Goal: Task Accomplishment & Management: Complete application form

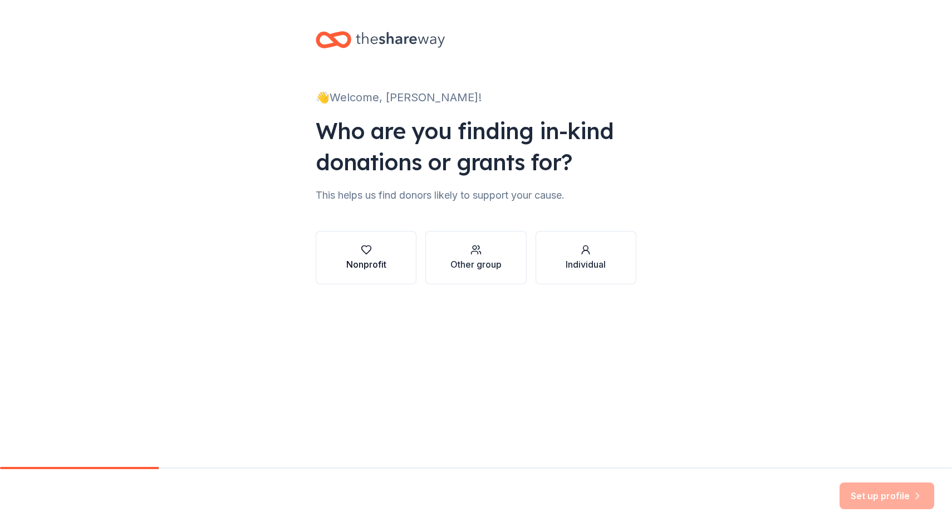
click at [365, 285] on button "Nonprofit" at bounding box center [366, 257] width 101 height 53
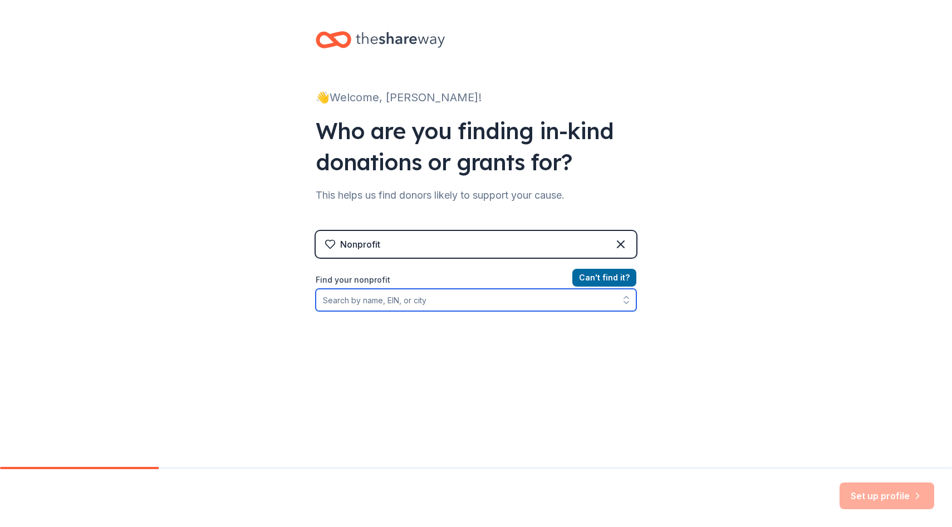
click at [540, 311] on input "Find your nonprofit" at bounding box center [476, 300] width 321 height 22
type input "cancer can't"
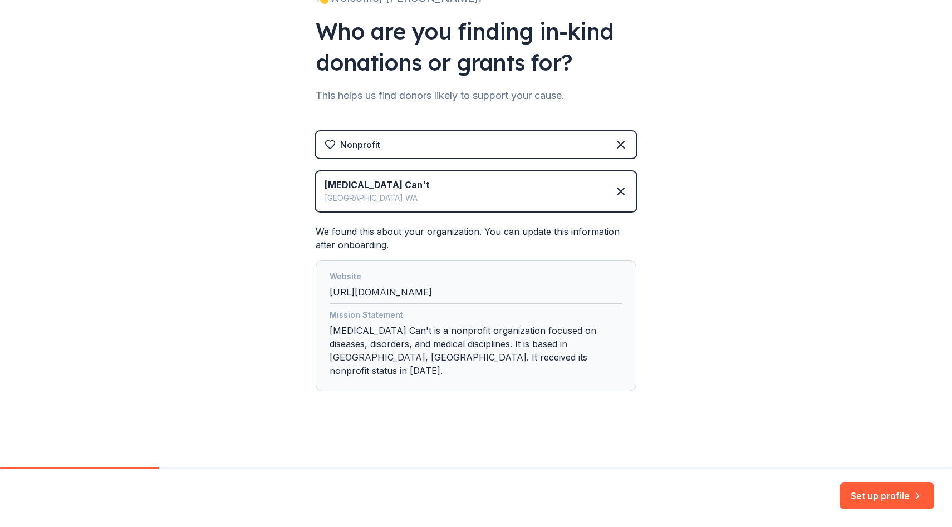
scroll to position [233, 0]
click at [872, 493] on button "Set up profile" at bounding box center [887, 496] width 95 height 27
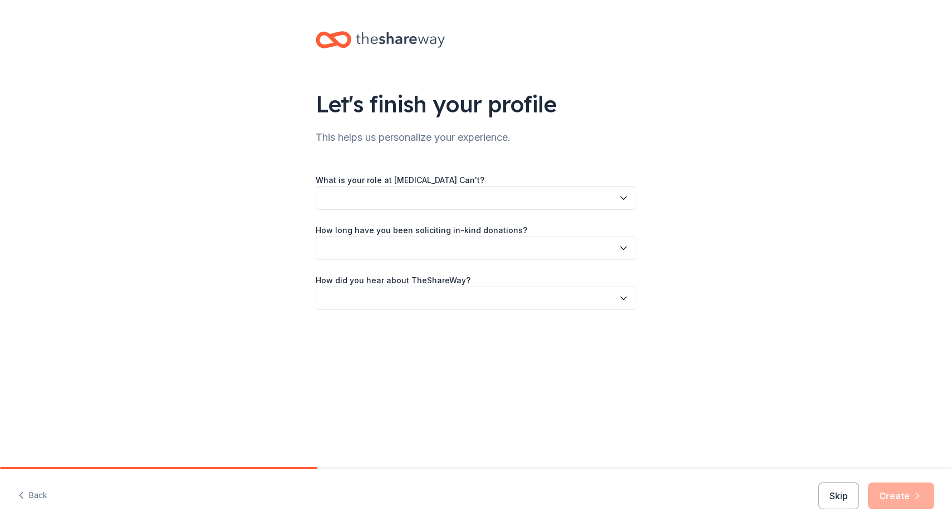
click at [492, 210] on button "button" at bounding box center [476, 198] width 321 height 23
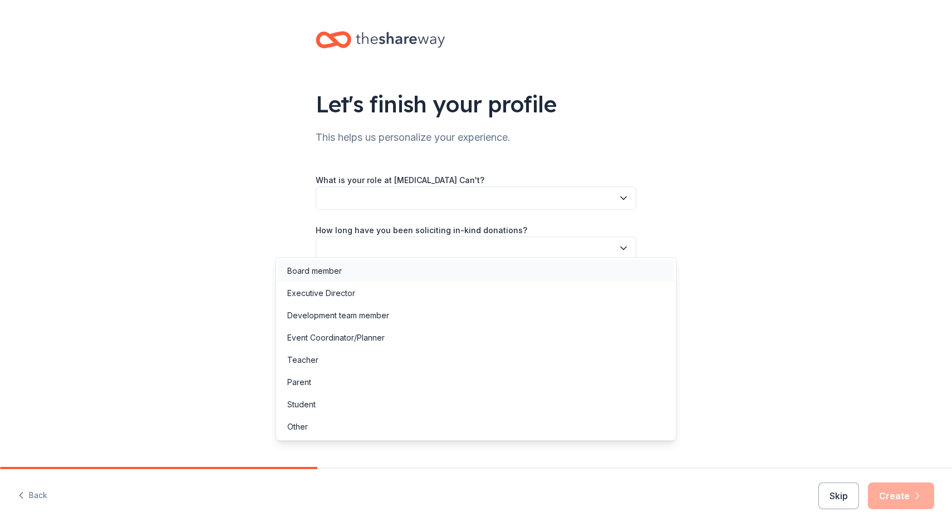
click at [455, 269] on div "Board member" at bounding box center [475, 271] width 395 height 22
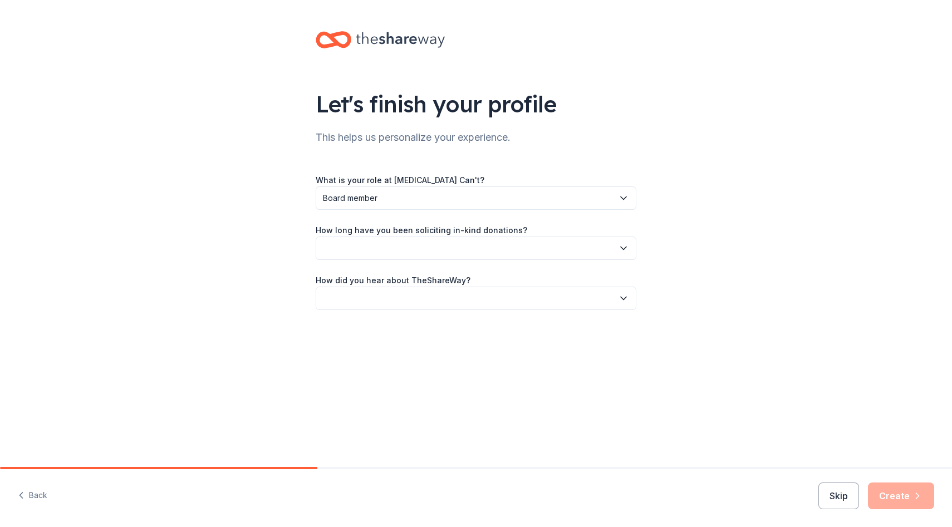
click at [452, 260] on button "button" at bounding box center [476, 248] width 321 height 23
click at [358, 336] on div "This is my first time!" at bounding box center [322, 333] width 71 height 13
click at [388, 310] on button "button" at bounding box center [476, 298] width 321 height 23
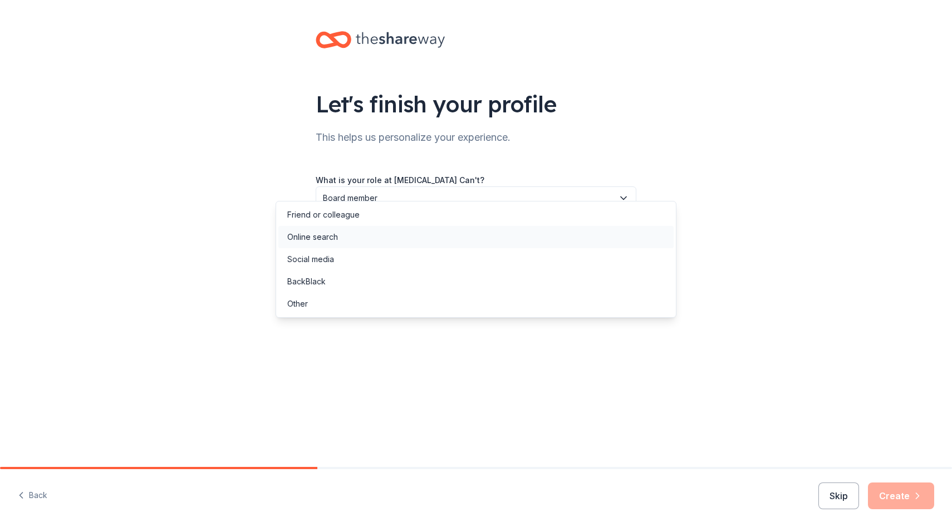
click at [355, 243] on div "Online search" at bounding box center [475, 237] width 395 height 22
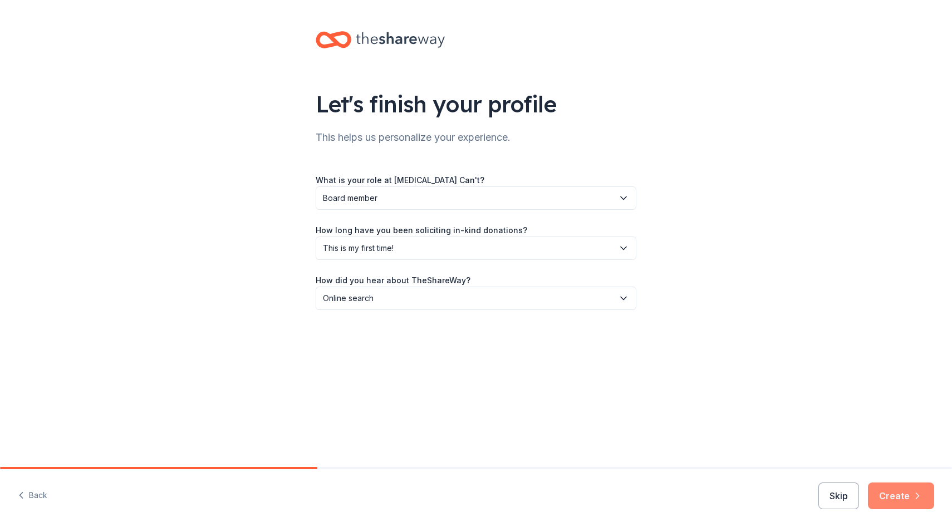
click at [881, 489] on button "Create" at bounding box center [901, 496] width 66 height 27
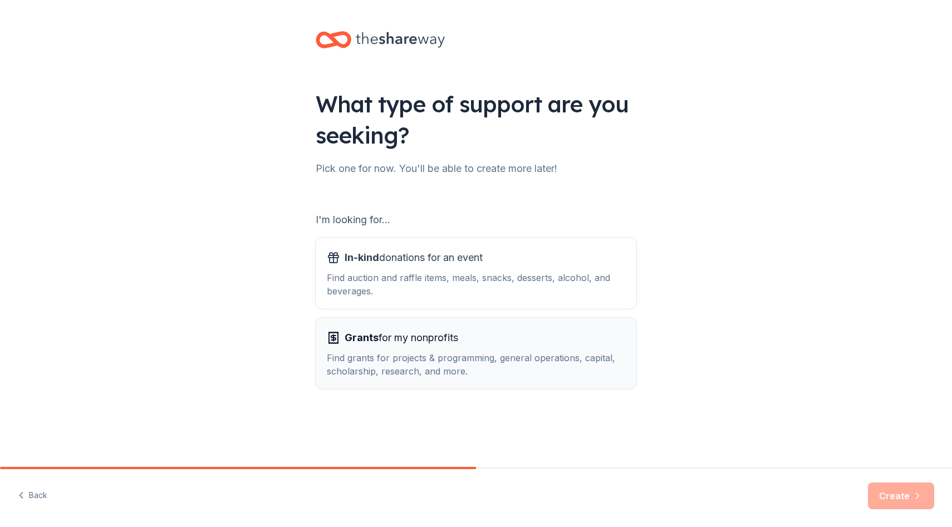
scroll to position [103, 0]
click at [406, 329] on span "Grants for my nonprofits" at bounding box center [402, 338] width 114 height 18
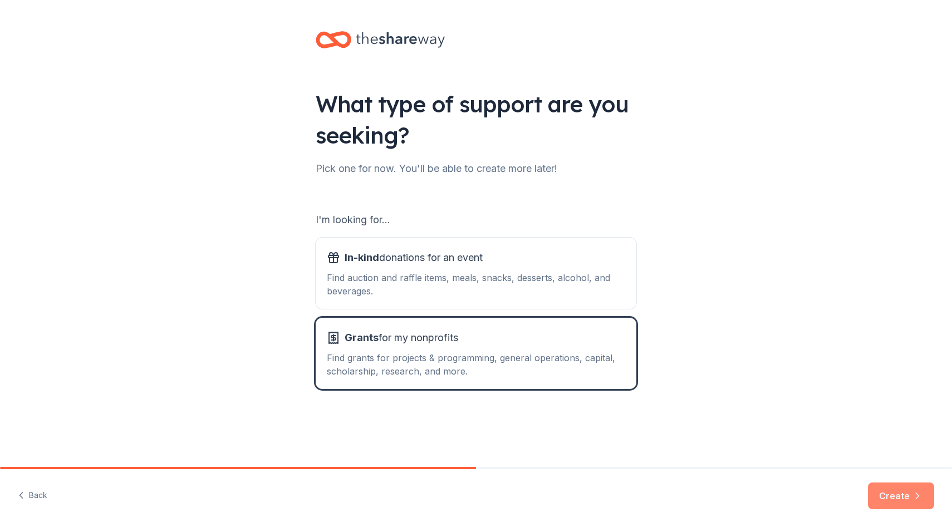
click at [888, 484] on button "Create" at bounding box center [901, 496] width 66 height 27
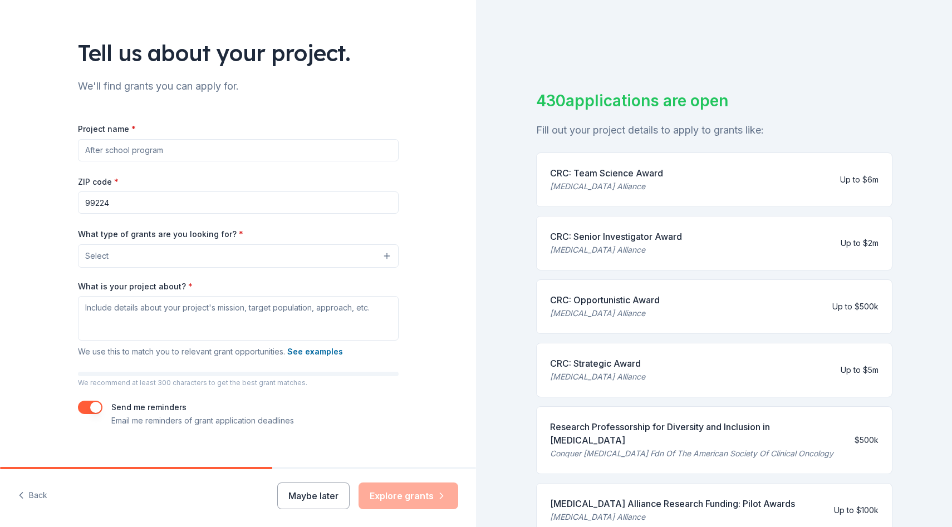
scroll to position [54, 0]
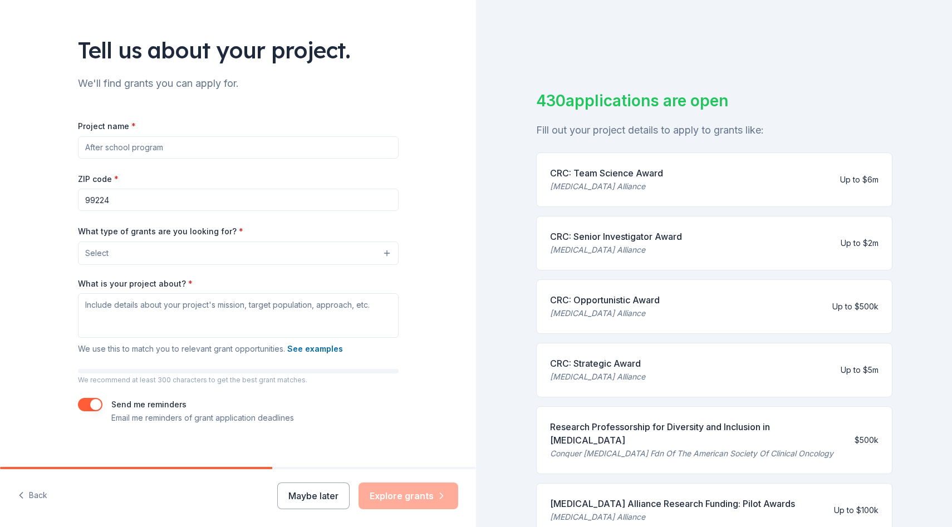
click at [320, 159] on input "Project name *" at bounding box center [238, 147] width 321 height 22
click at [237, 159] on input "Cancer Can't Lodging Facility- Furnishing and Decor" at bounding box center [238, 147] width 321 height 22
type input "[MEDICAL_DATA] Can't Lodging Facility- Furnishings and Decor"
click at [115, 211] on input "99224" at bounding box center [238, 200] width 321 height 22
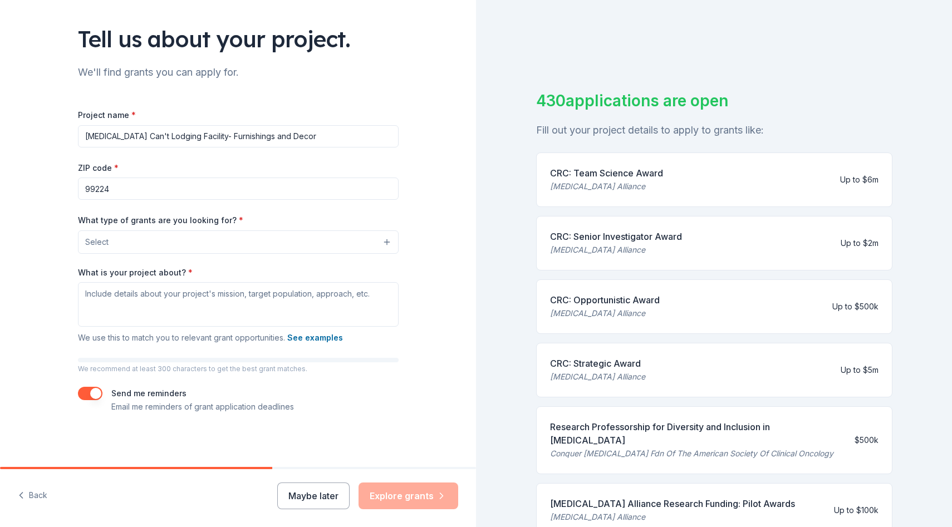
scroll to position [169, 0]
click at [140, 231] on button "Select" at bounding box center [238, 242] width 321 height 23
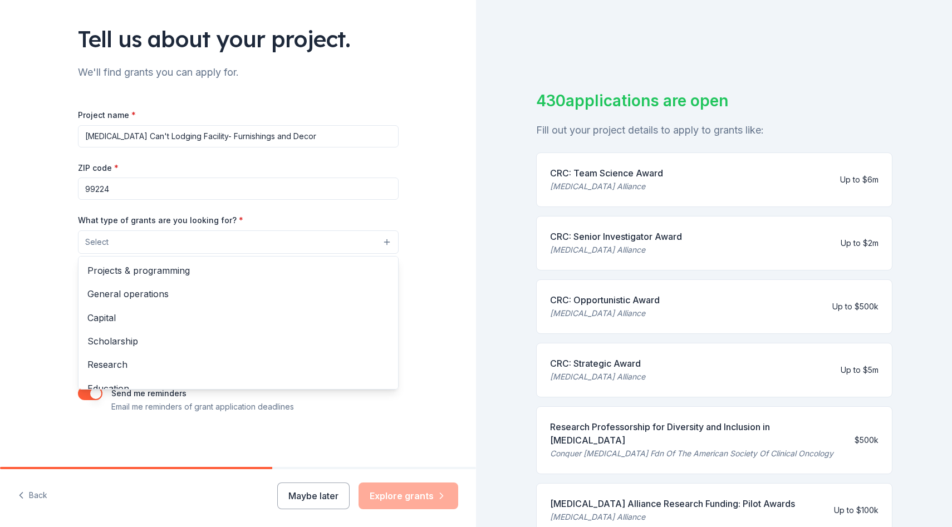
scroll to position [195, 0]
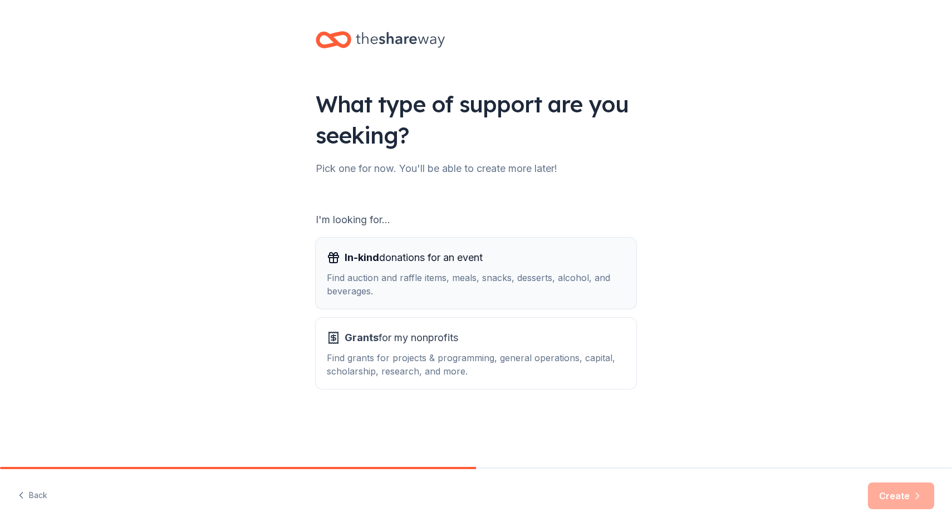
click at [381, 298] on div "Find auction and raffle items, meals, snacks, desserts, alcohol, and beverages." at bounding box center [476, 284] width 298 height 27
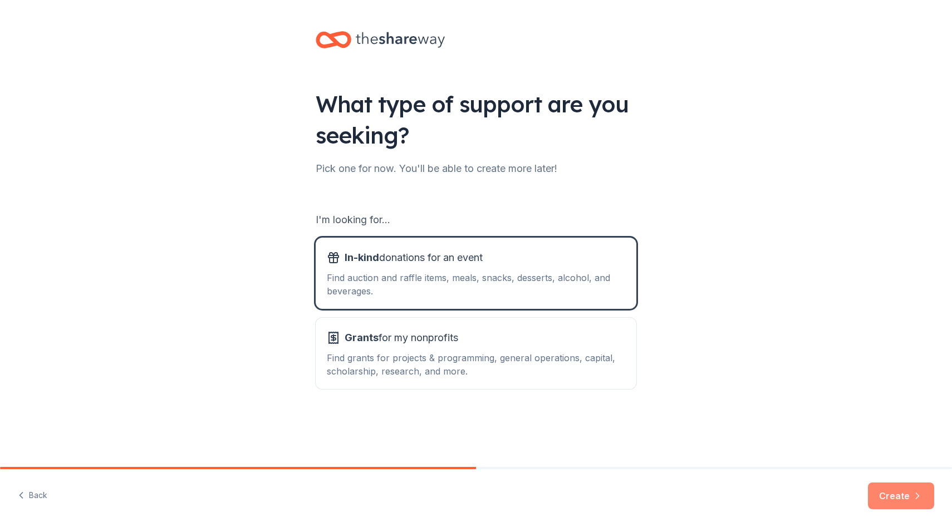
click at [874, 483] on button "Create" at bounding box center [901, 496] width 66 height 27
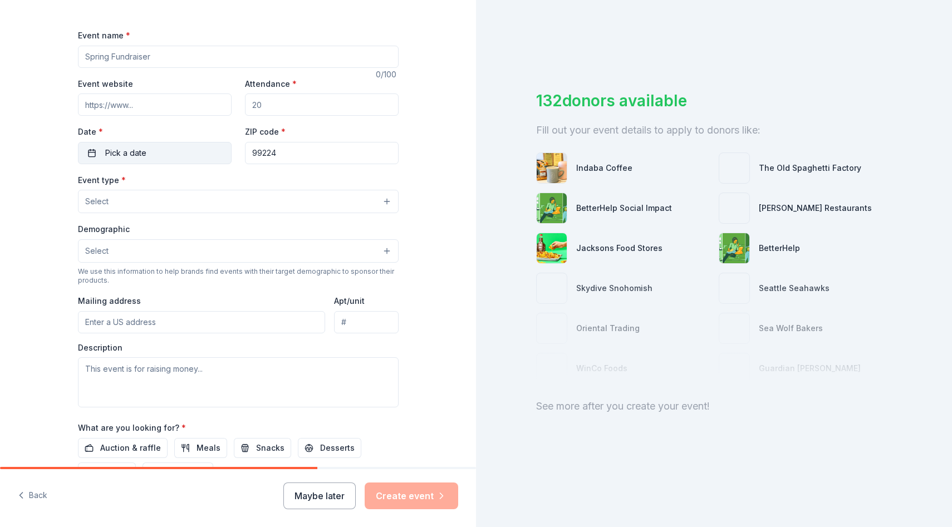
scroll to position [153, 0]
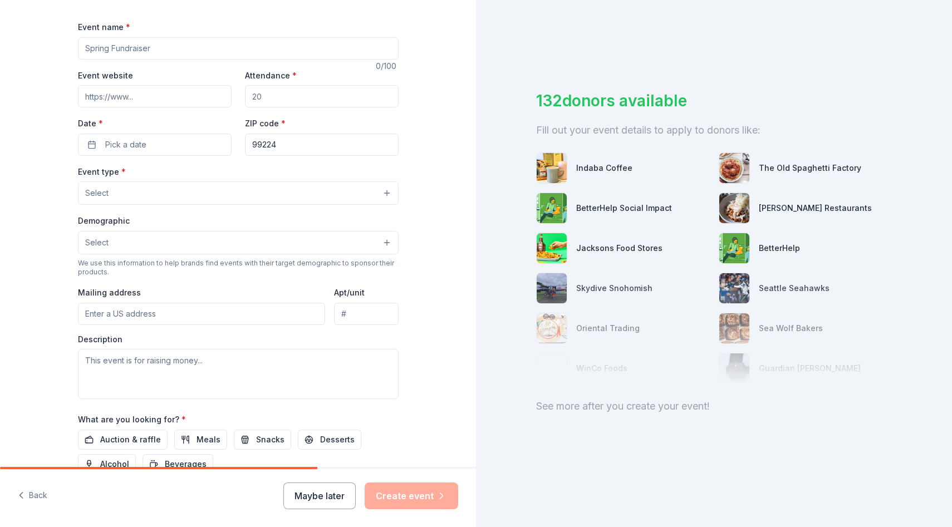
click at [153, 60] on input "Event name *" at bounding box center [238, 48] width 321 height 22
type input "Cancer Can't Lodging Facitlity- Furnishings and Decor"
click at [95, 107] on input "Event website" at bounding box center [155, 96] width 154 height 22
type input "cancercant.com"
click at [272, 107] on input "Attendance *" at bounding box center [322, 96] width 154 height 22
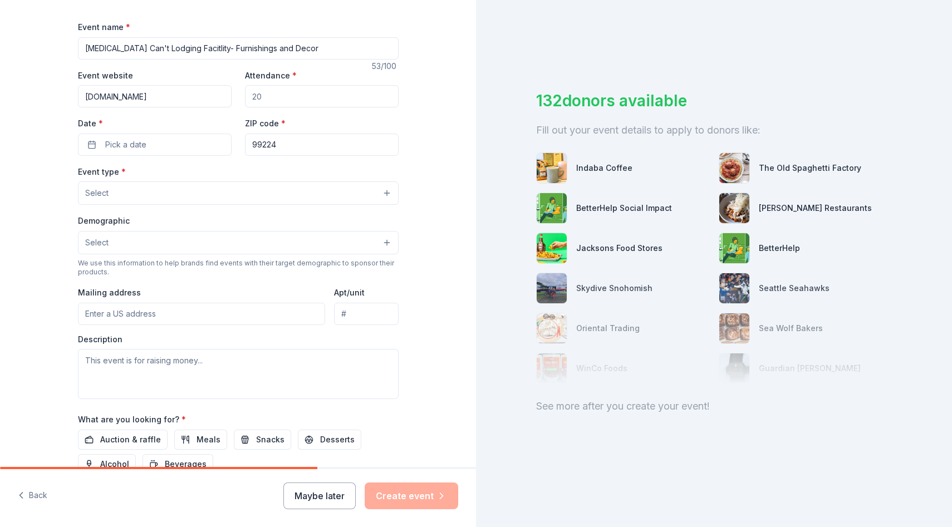
click at [272, 107] on input "Attendance *" at bounding box center [322, 96] width 154 height 22
click at [280, 107] on input "Attendance *" at bounding box center [322, 96] width 154 height 22
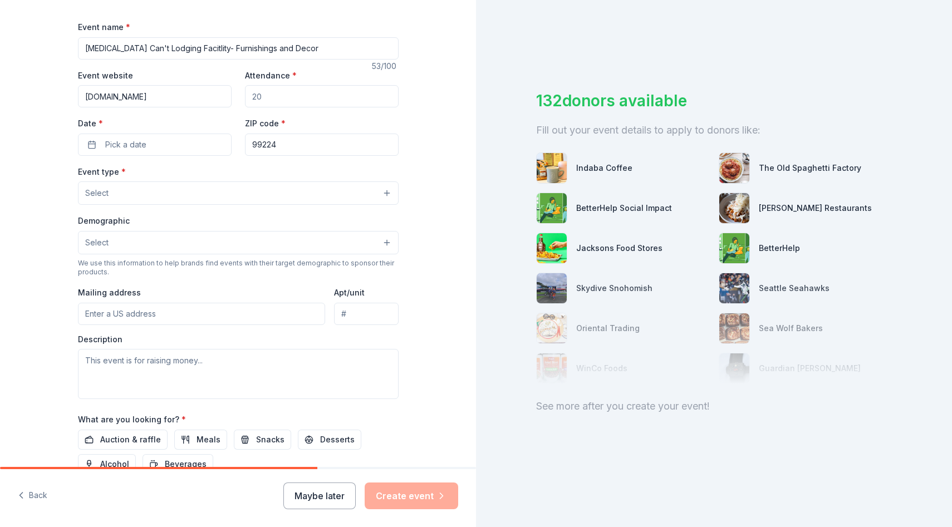
click at [280, 107] on input "Attendance *" at bounding box center [322, 96] width 154 height 22
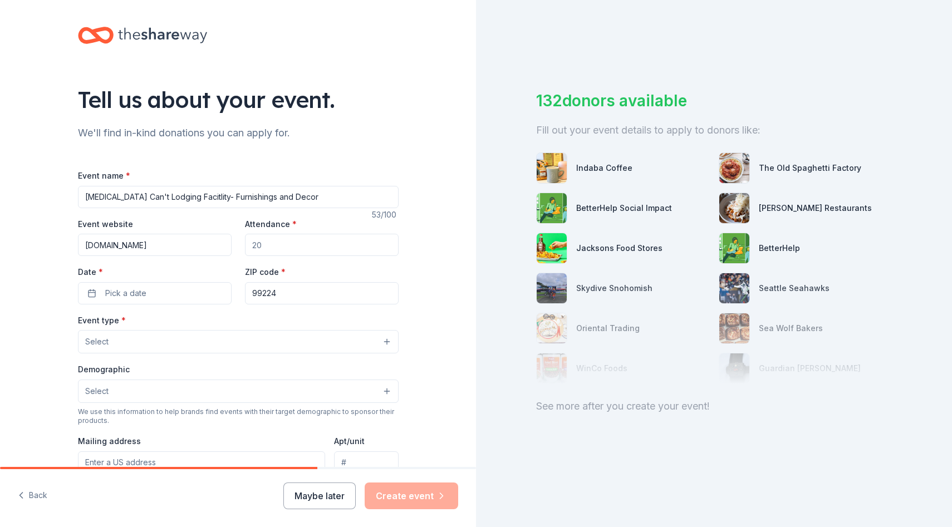
scroll to position [0, 0]
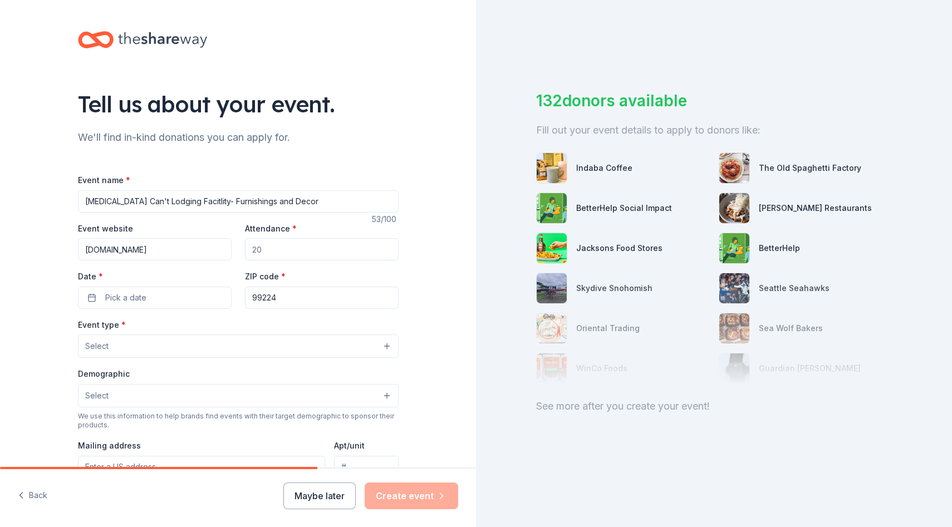
click at [269, 261] on input "Attendance *" at bounding box center [322, 249] width 154 height 22
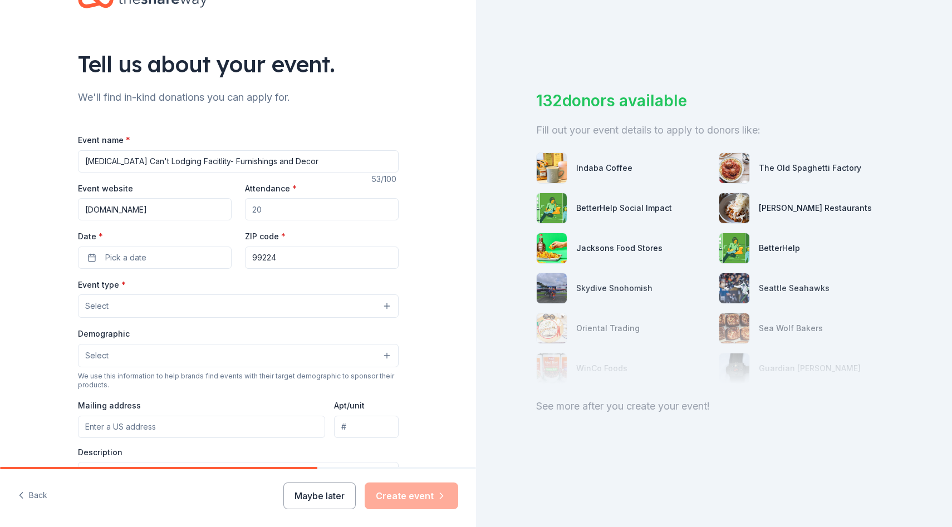
scroll to position [41, 0]
click at [272, 220] on input "Attendance *" at bounding box center [322, 209] width 154 height 22
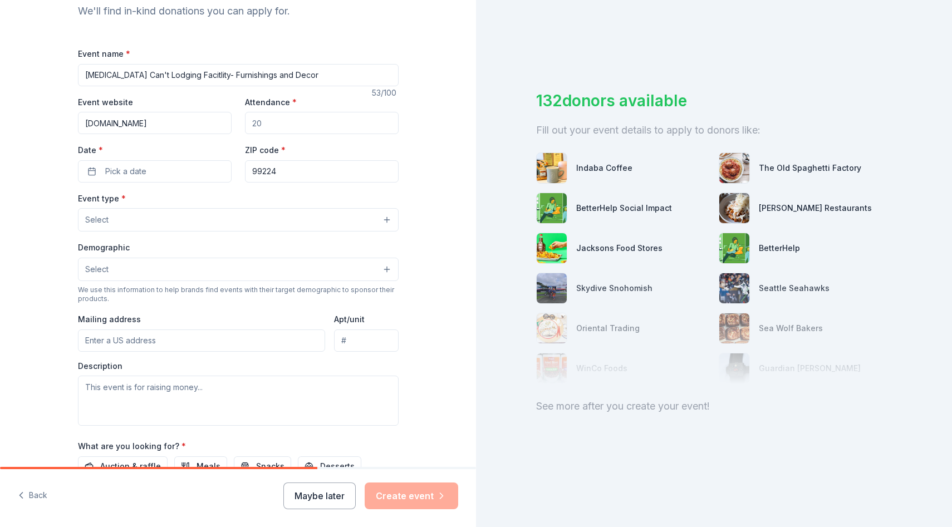
scroll to position [81, 0]
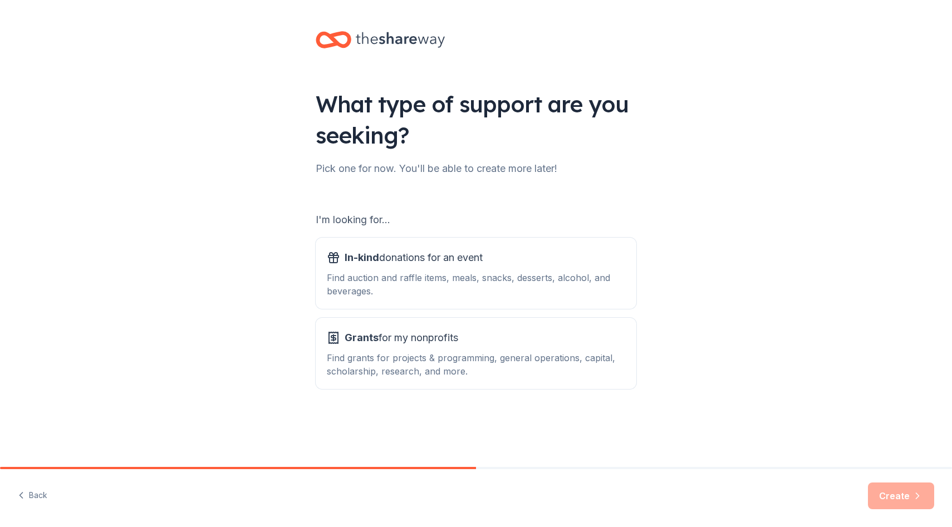
scroll to position [87, 0]
click at [413, 367] on div "Find grants for projects & programming, general operations, capital, scholarshi…" at bounding box center [476, 364] width 298 height 27
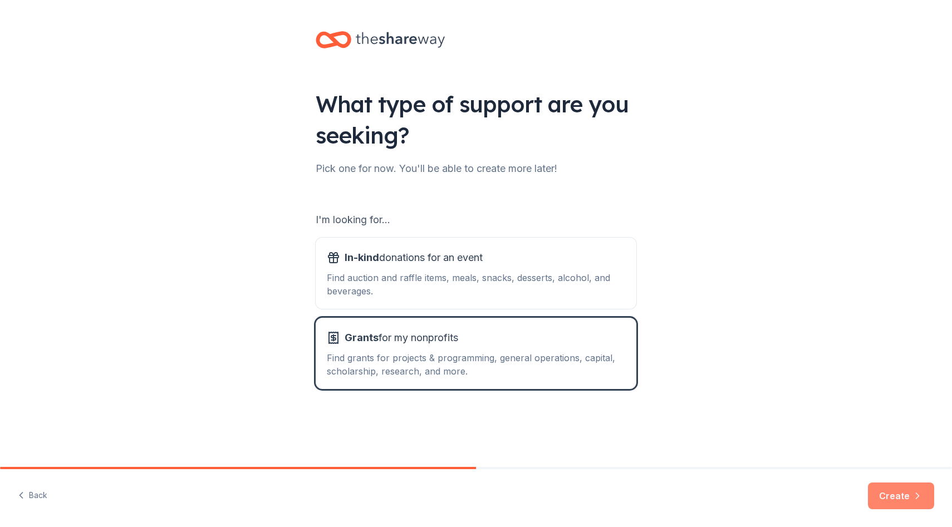
click at [876, 488] on button "Create" at bounding box center [901, 496] width 66 height 27
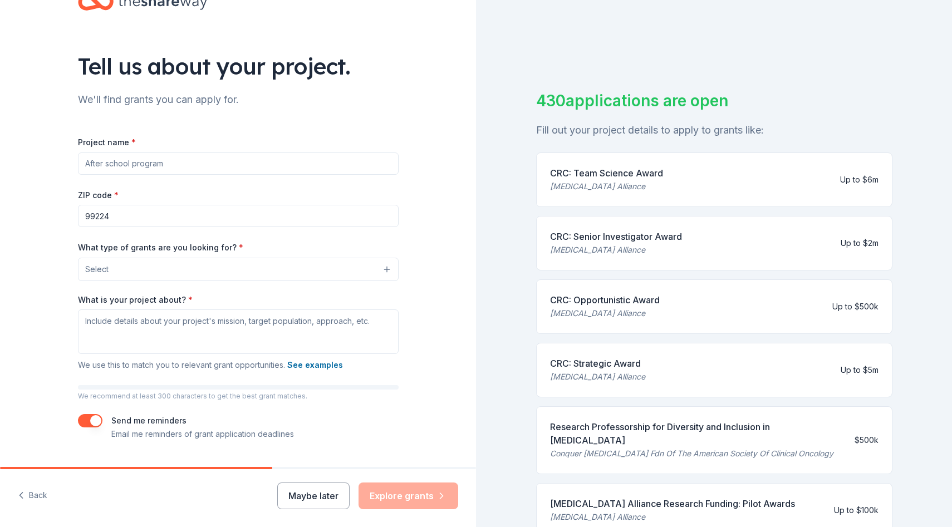
scroll to position [39, 0]
click at [273, 174] on input "Project name *" at bounding box center [238, 162] width 321 height 22
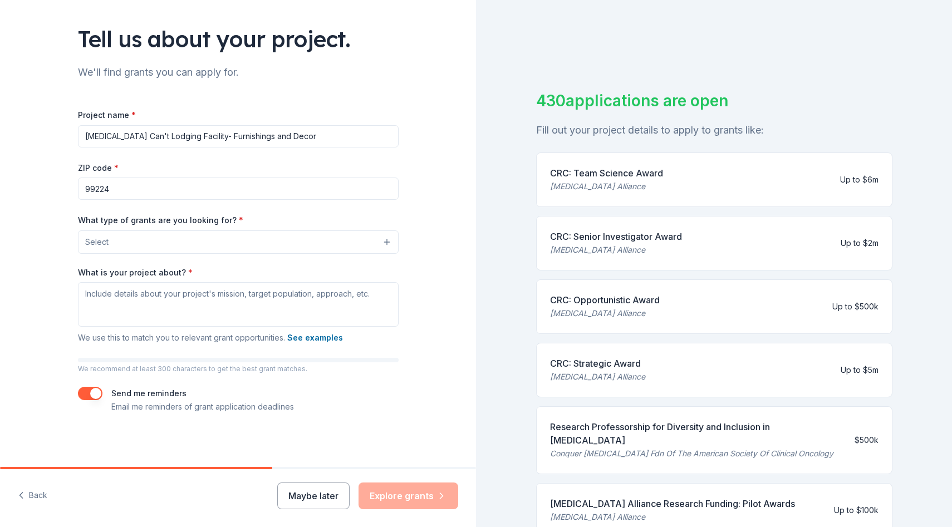
scroll to position [128, 0]
type input "[MEDICAL_DATA] Can't Lodging Facility- Furnishings and Decor"
click at [207, 252] on button "Select" at bounding box center [238, 242] width 321 height 23
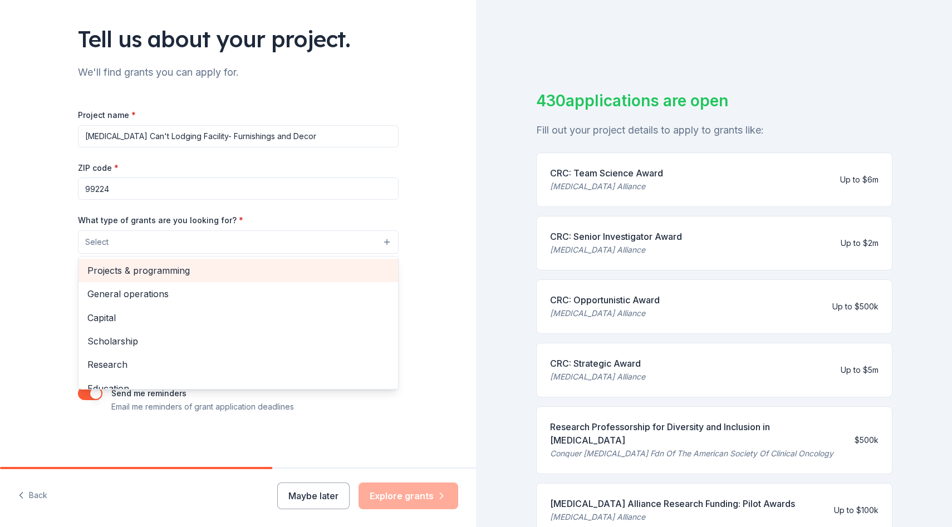
click at [178, 278] on span "Projects & programming" at bounding box center [238, 270] width 302 height 14
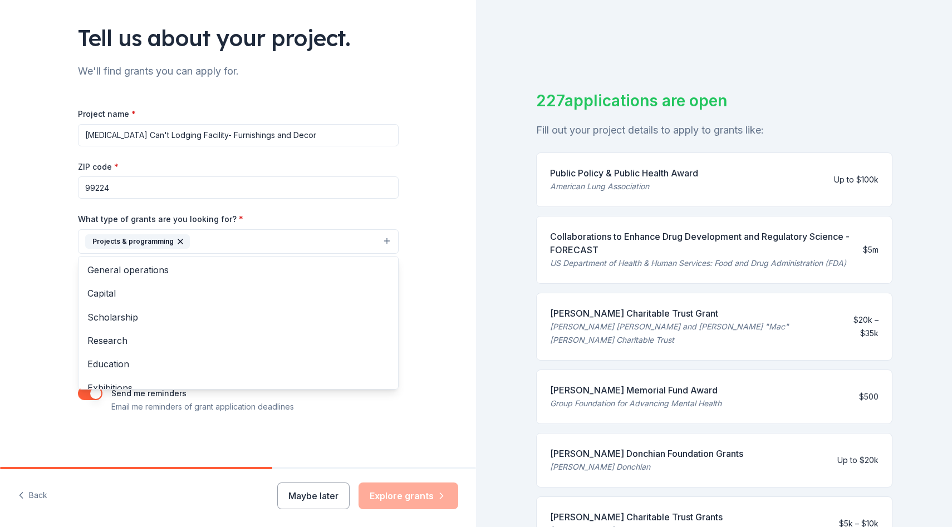
scroll to position [196, 0]
click at [13, 270] on div "Tell us about your project. We'll find grants you can apply for. Project name *…" at bounding box center [238, 200] width 476 height 533
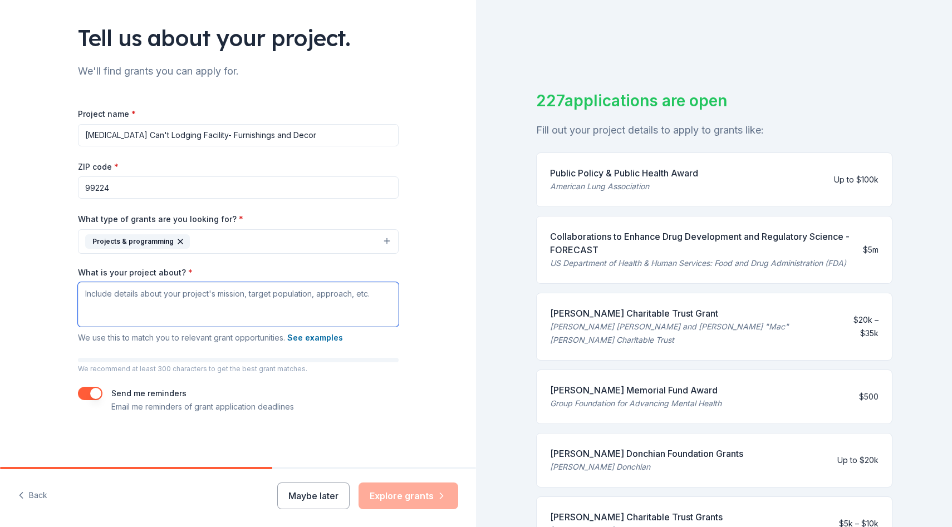
click at [94, 282] on textarea "What is your project about? *" at bounding box center [238, 304] width 321 height 45
paste textarea "Cancer Can't, a nonprofit in Spokane, WA, that provides adult cancer patients a…"
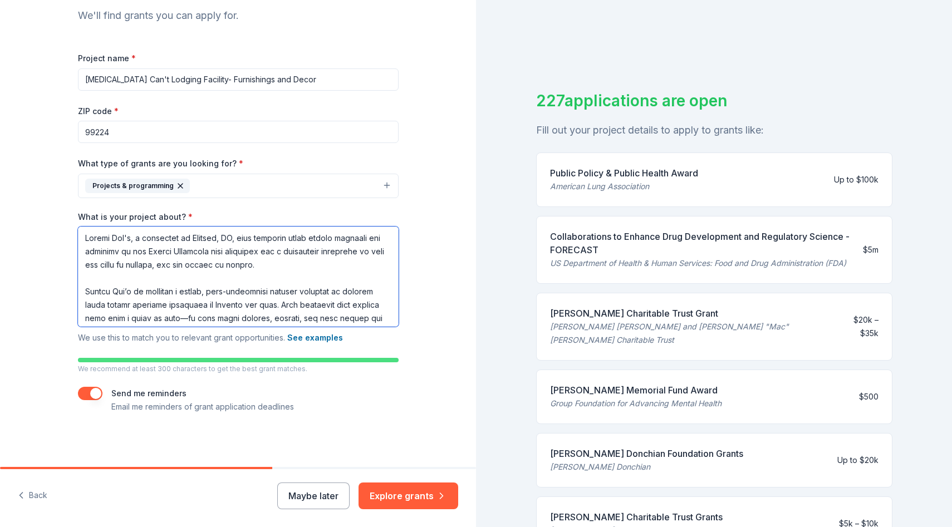
scroll to position [252, 0]
drag, startPoint x: 114, startPoint y: 191, endPoint x: 107, endPoint y: 191, distance: 7.2
click at [107, 227] on textarea "What is your project about? *" at bounding box center [238, 277] width 321 height 100
click at [250, 227] on textarea "What is your project about? *" at bounding box center [238, 277] width 321 height 100
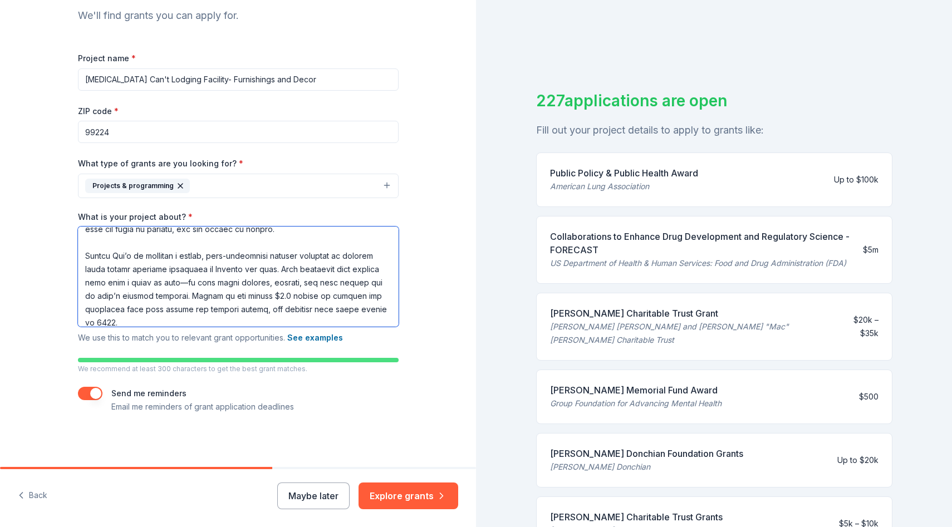
scroll to position [38, 0]
click at [78, 227] on textarea "What is your project about? *" at bounding box center [238, 277] width 321 height 100
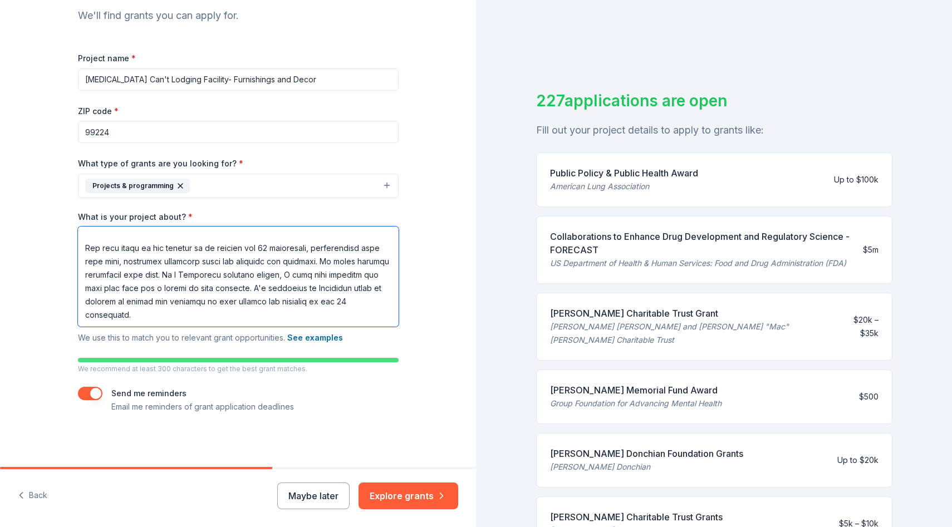
scroll to position [163, 0]
drag, startPoint x: 213, startPoint y: 262, endPoint x: 176, endPoint y: 231, distance: 48.6
click at [176, 231] on textarea "What is your project about? *" at bounding box center [238, 277] width 321 height 100
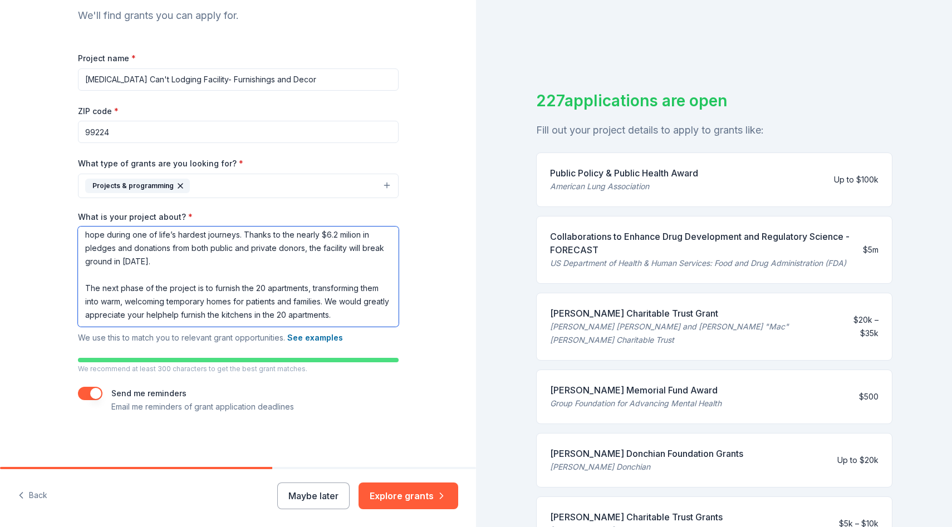
scroll to position [129, 0]
drag, startPoint x: 195, startPoint y: 262, endPoint x: 133, endPoint y: 257, distance: 62.0
click at [133, 257] on textarea "Cancer Can't is a nonprofit in Spokane, WA that provides adult cancer patients …" at bounding box center [238, 277] width 321 height 100
click at [209, 264] on textarea "Cancer Can't is a nonprofit in Spokane, WA that provides adult cancer patients …" at bounding box center [238, 277] width 321 height 100
drag, startPoint x: 297, startPoint y: 263, endPoint x: 224, endPoint y: 261, distance: 73.5
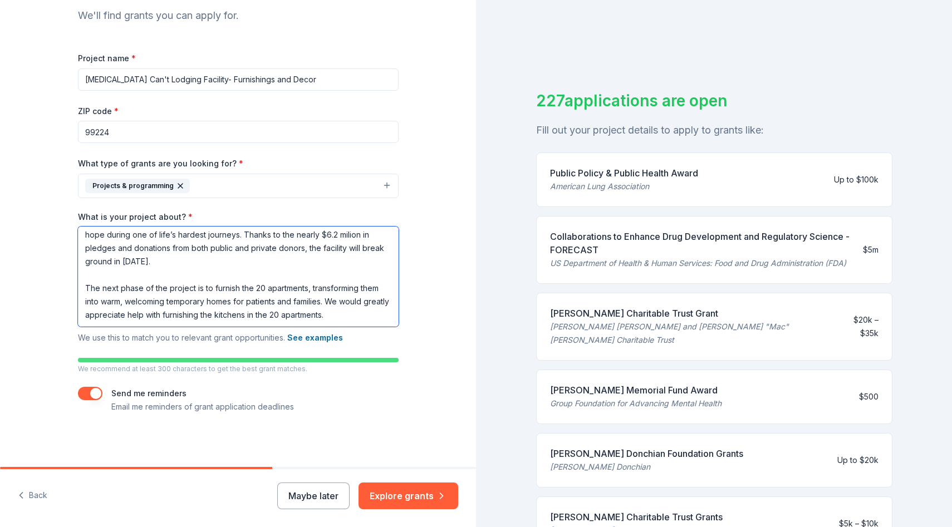
click at [224, 261] on textarea "Cancer Can't is a nonprofit in Spokane, WA that provides adult cancer patients …" at bounding box center [238, 277] width 321 height 100
click at [321, 263] on textarea "Cancer Can't is a nonprofit in Spokane, WA that provides adult cancer patients …" at bounding box center [238, 277] width 321 height 100
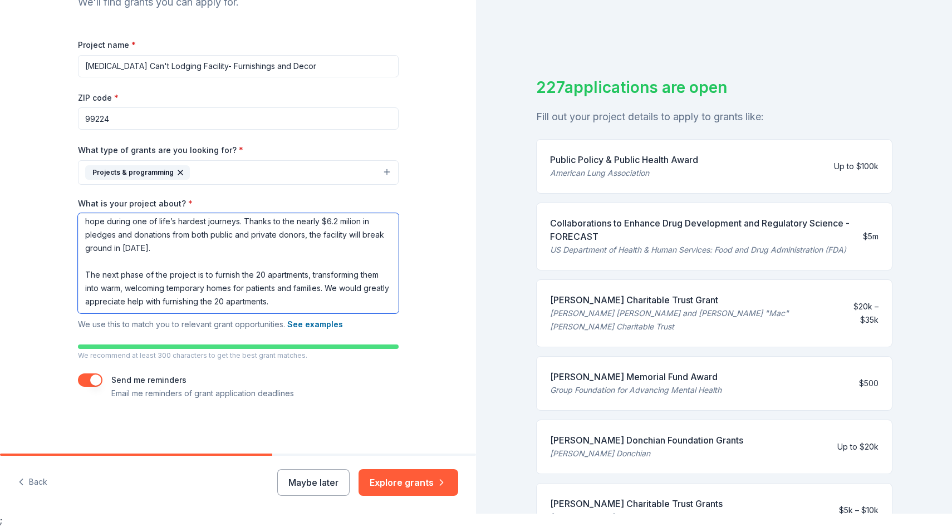
scroll to position [252, 0]
type textarea "Cancer Can't is a nonprofit in Spokane, WA that provides adult cancer patients …"
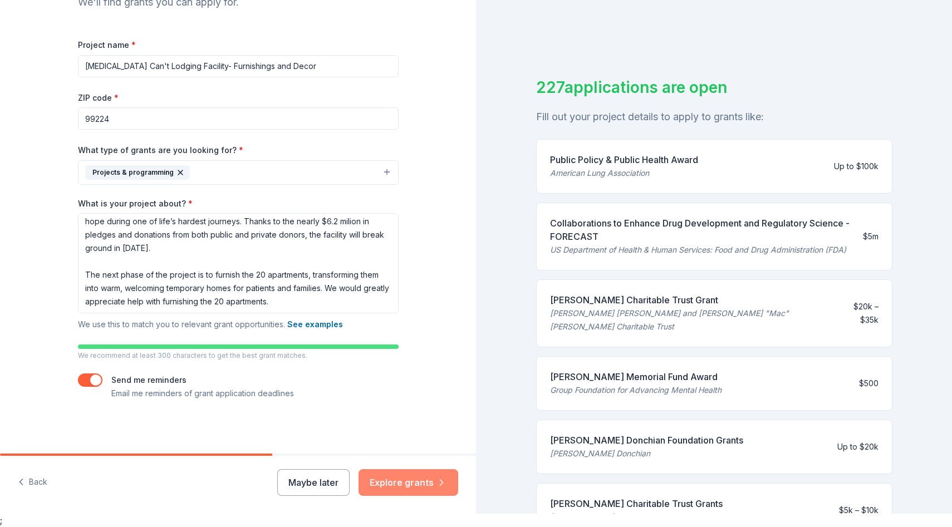
click at [417, 471] on button "Explore grants" at bounding box center [409, 482] width 100 height 27
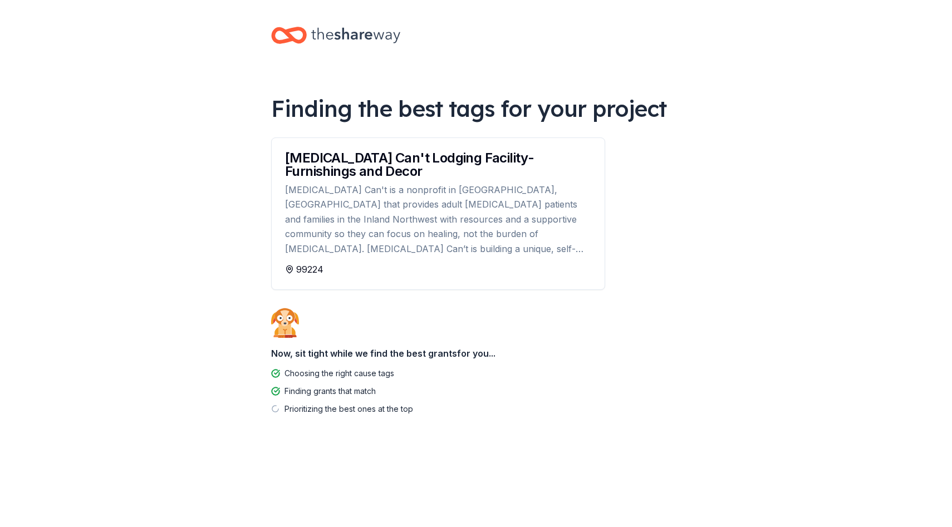
scroll to position [109, 0]
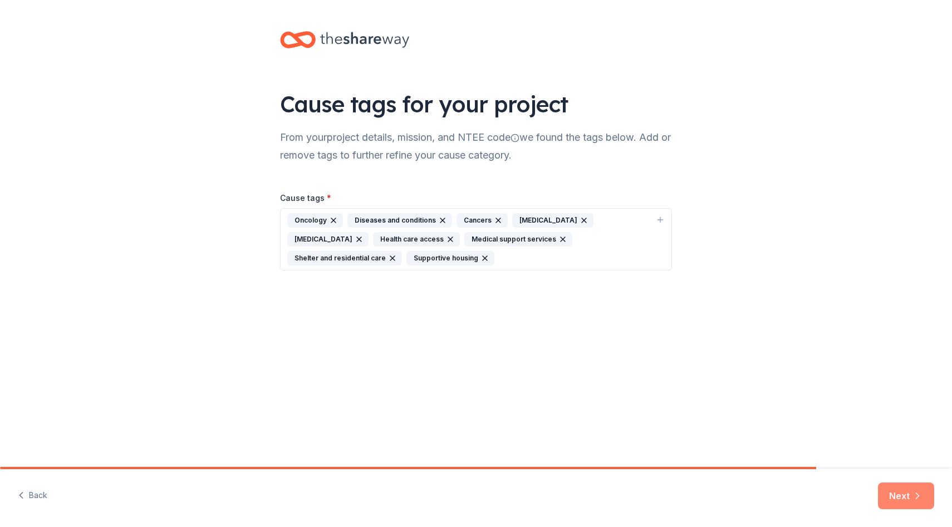
click at [884, 483] on button "Next" at bounding box center [906, 496] width 56 height 27
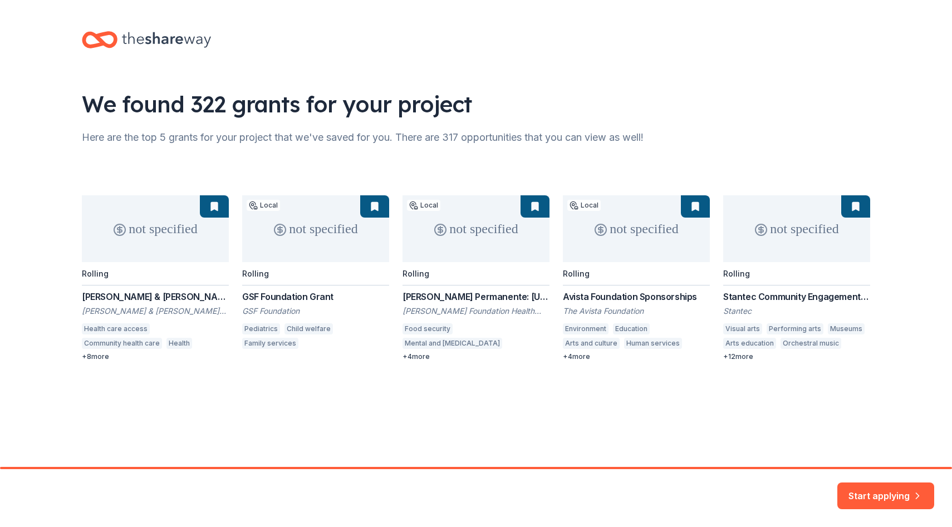
scroll to position [43, 0]
click at [860, 479] on button "Start applying" at bounding box center [885, 489] width 97 height 27
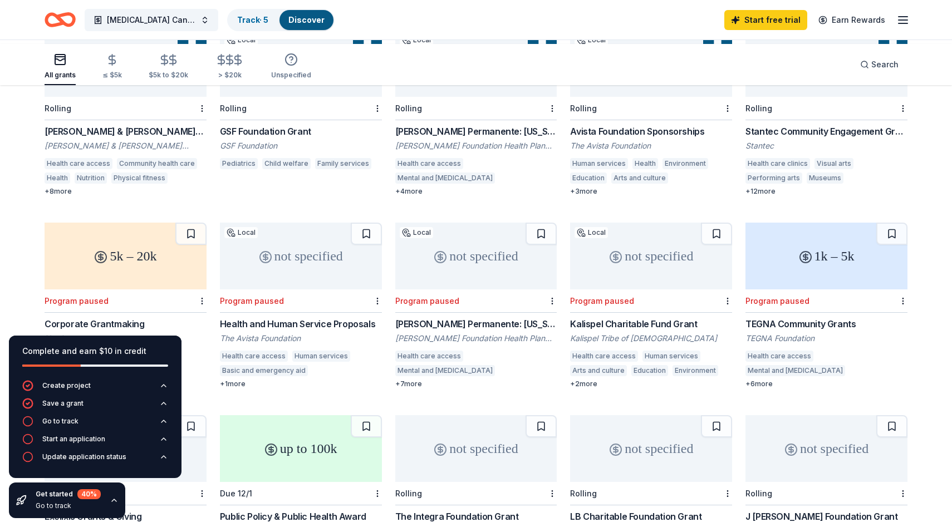
scroll to position [163, 0]
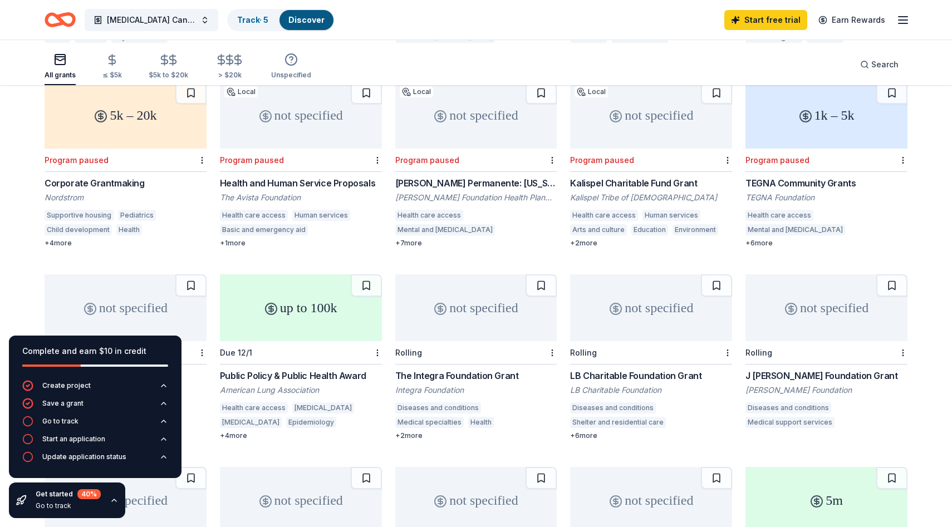
scroll to position [309, 0]
click at [123, 150] on div "5k – 20k" at bounding box center [126, 116] width 162 height 67
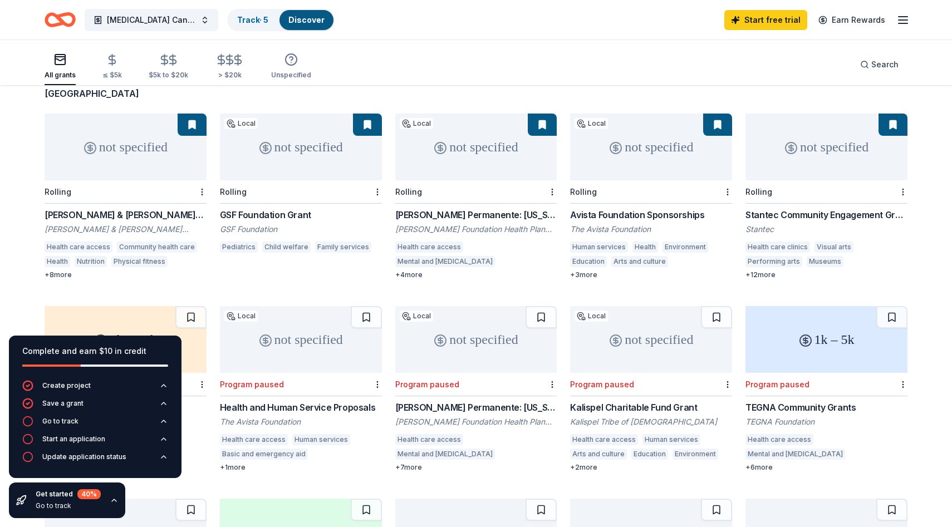
scroll to position [77, 0]
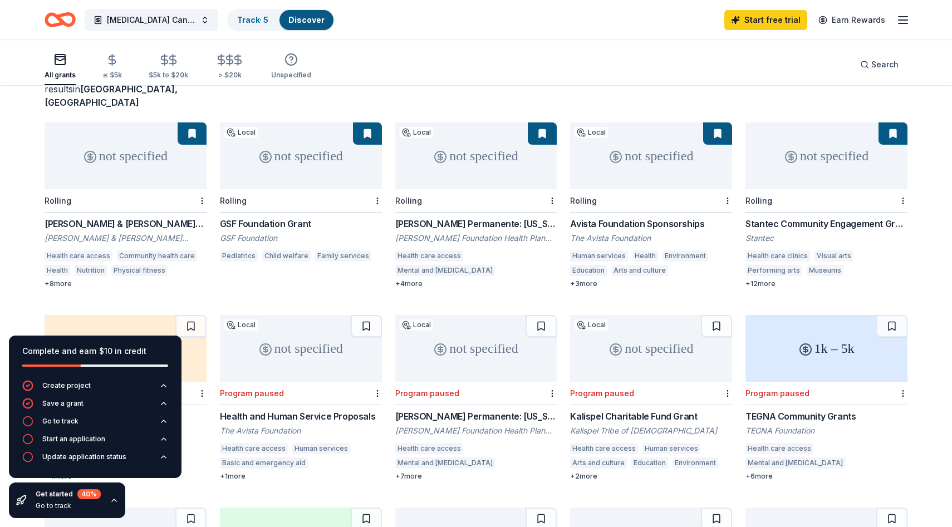
click at [142, 172] on div "not specified" at bounding box center [126, 155] width 162 height 67
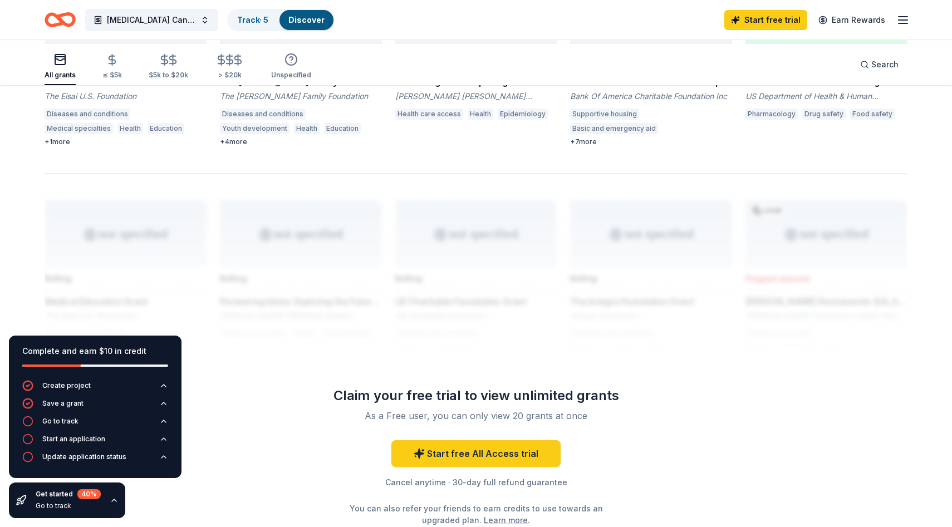
scroll to position [797, 0]
click at [305, 88] on div "The Webb Family Foundation Grant" at bounding box center [301, 81] width 162 height 13
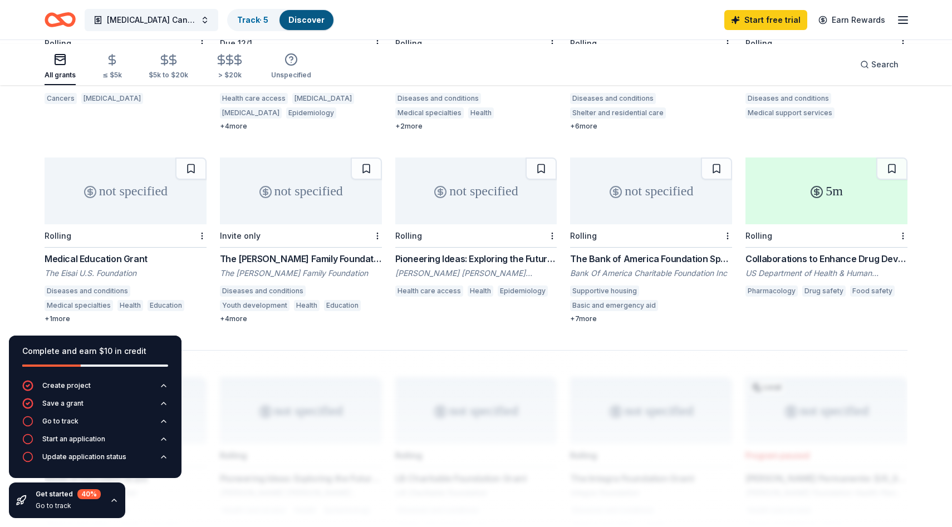
scroll to position [630, 0]
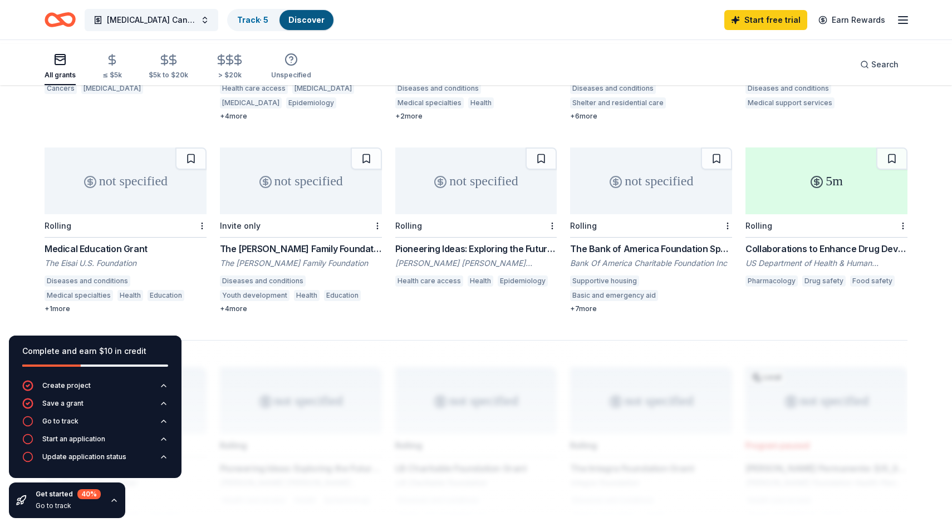
click at [614, 184] on icon at bounding box center [616, 182] width 4 height 4
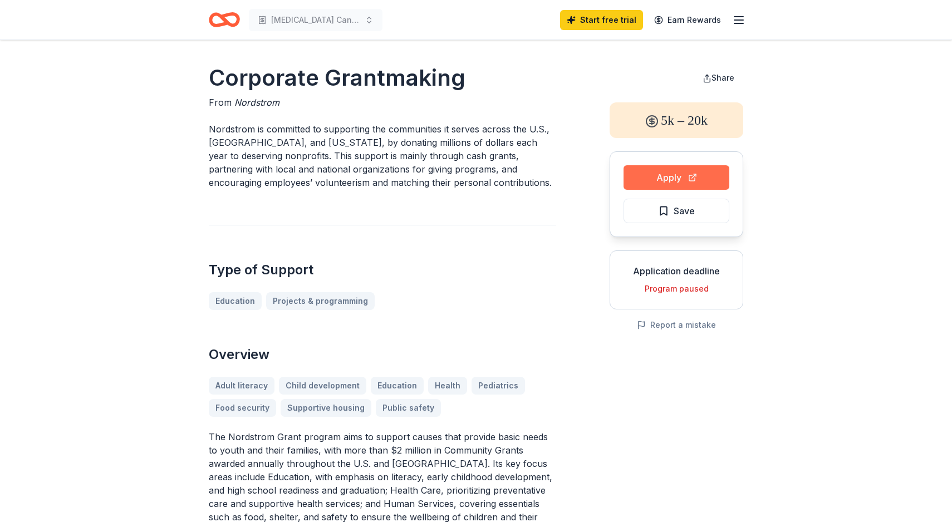
click at [644, 190] on button "Apply" at bounding box center [677, 177] width 106 height 24
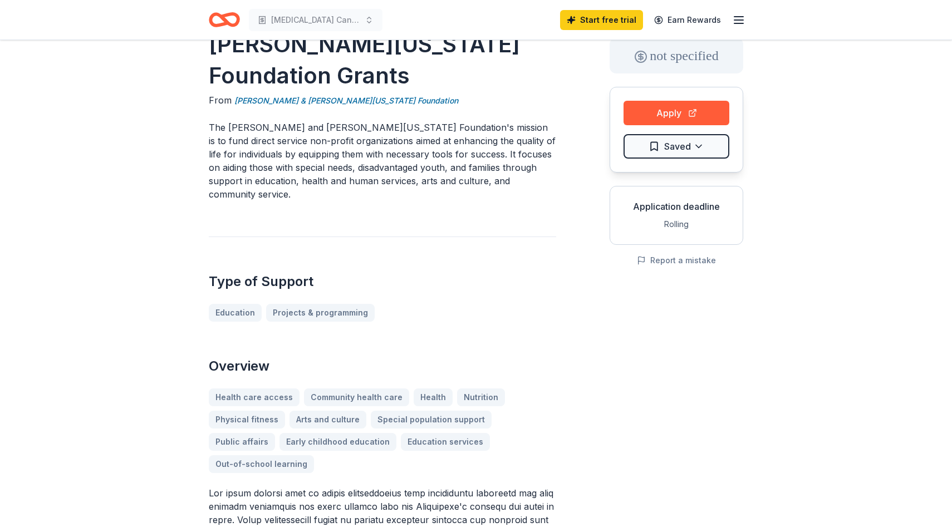
scroll to position [65, 0]
click at [624, 125] on button "Apply" at bounding box center [677, 112] width 106 height 24
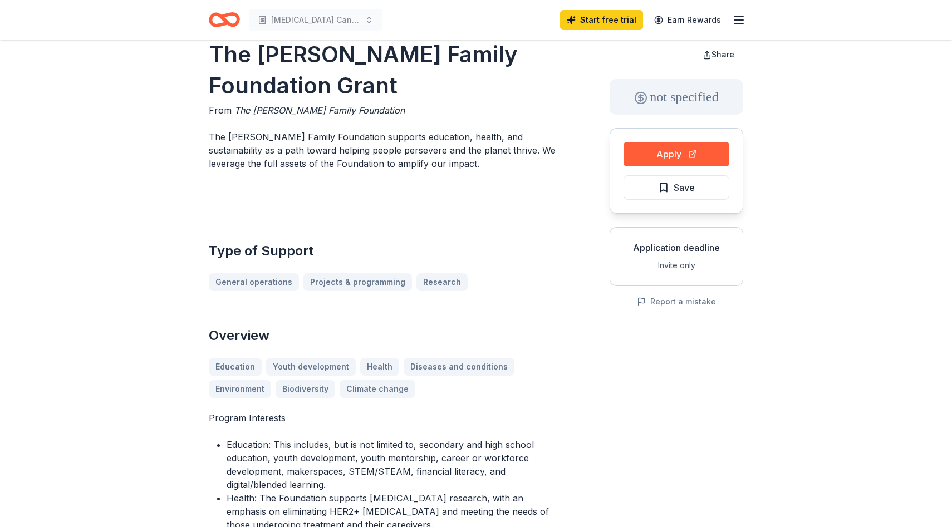
scroll to position [26, 0]
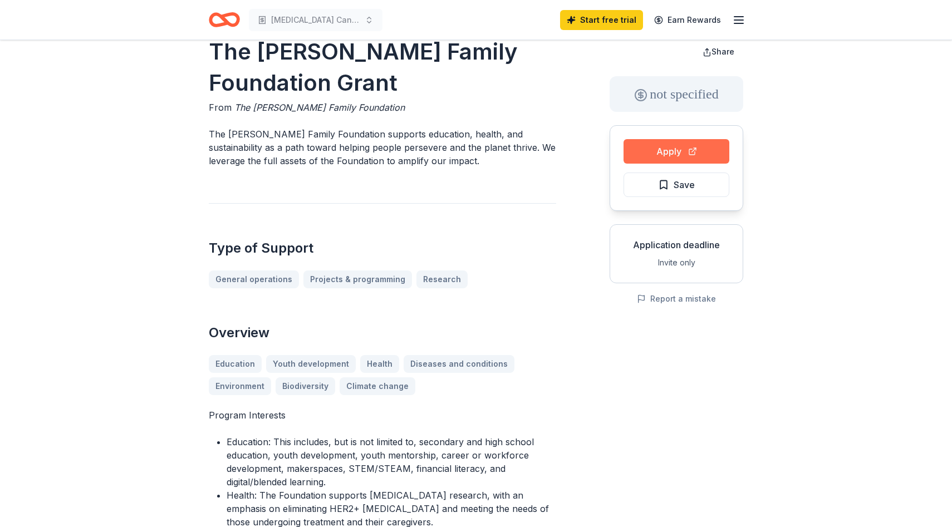
click at [629, 164] on button "Apply" at bounding box center [677, 151] width 106 height 24
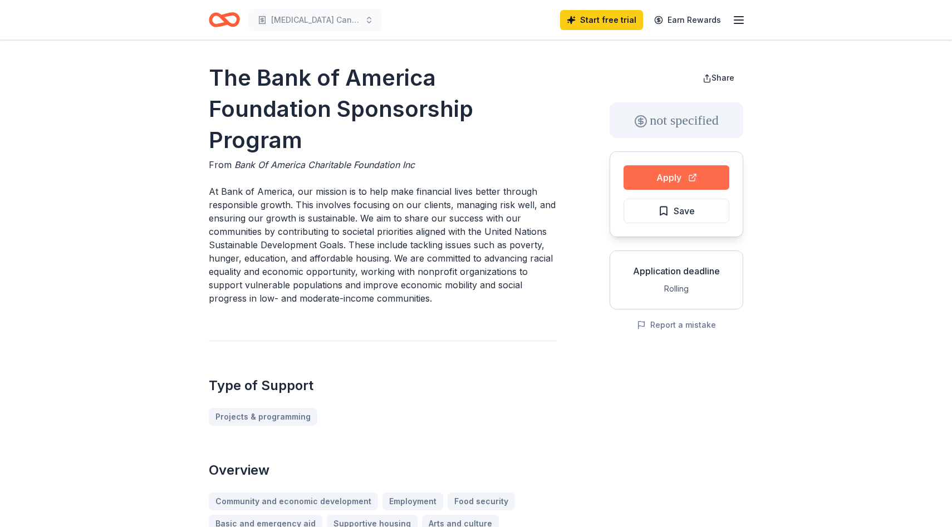
click at [668, 190] on button "Apply" at bounding box center [677, 177] width 106 height 24
